Goal: Find specific page/section: Find specific page/section

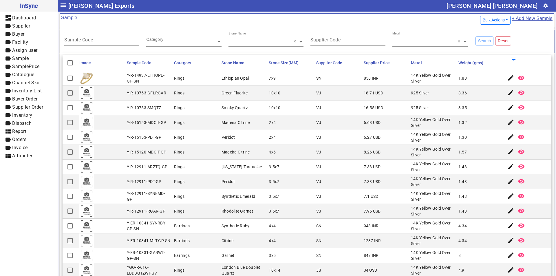
click at [359, 19] on span at bounding box center [278, 20] width 402 height 11
click at [372, 17] on span at bounding box center [278, 20] width 402 height 11
click at [529, 45] on div "Search Reset" at bounding box center [513, 42] width 82 height 20
click at [439, 25] on span at bounding box center [278, 20] width 402 height 11
click at [431, 16] on span at bounding box center [278, 20] width 402 height 11
